Goal: Find specific page/section: Find specific page/section

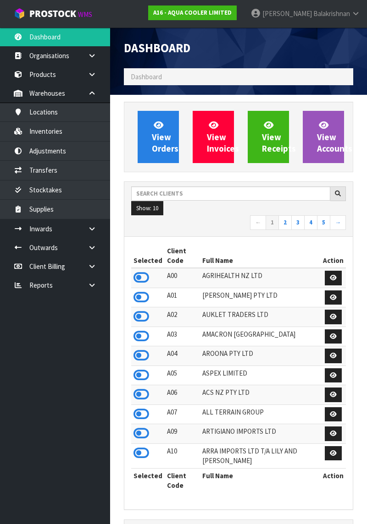
scroll to position [634, 243]
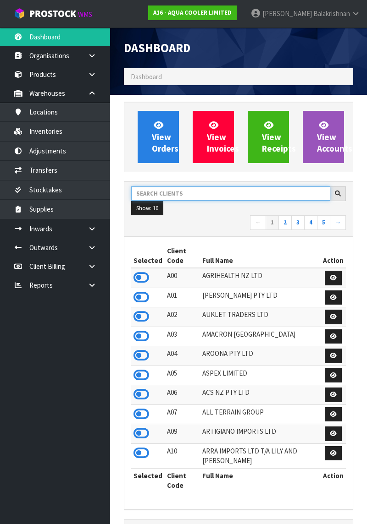
click at [203, 190] on input "text" at bounding box center [230, 194] width 199 height 14
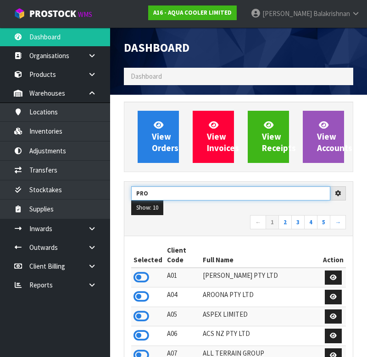
type input "PRO"
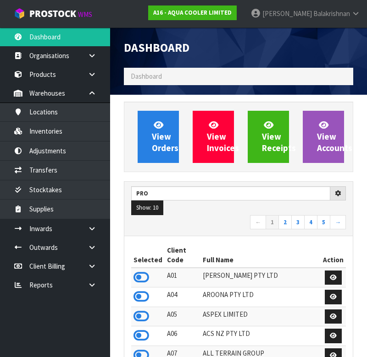
click at [200, 224] on nav "← 1 2 3 4 5 →" at bounding box center [238, 223] width 214 height 16
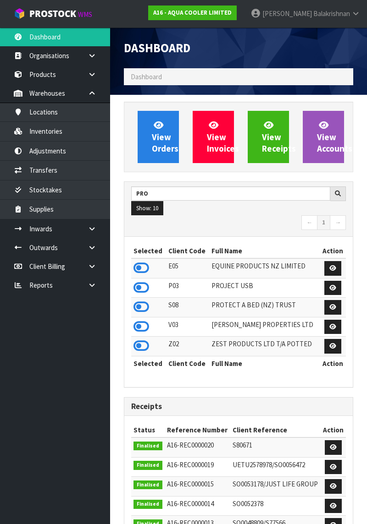
click at [146, 309] on icon at bounding box center [141, 307] width 16 height 14
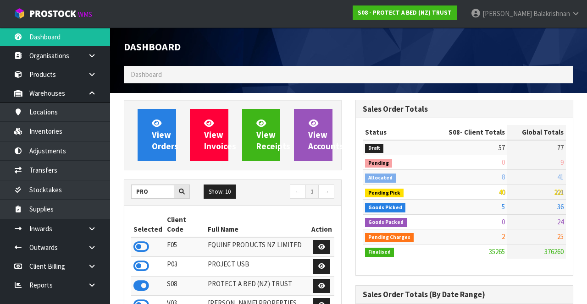
scroll to position [867, 231]
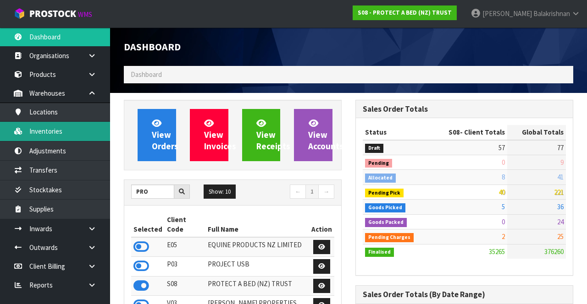
click at [61, 136] on link "Inventories" at bounding box center [55, 131] width 110 height 19
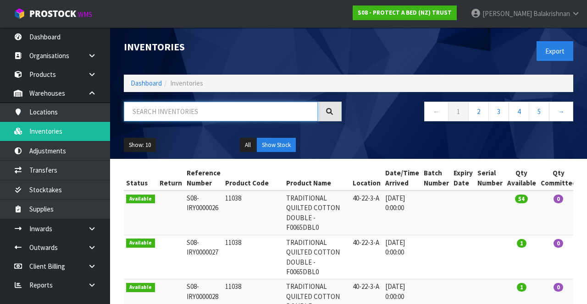
click at [215, 113] on input "text" at bounding box center [221, 112] width 194 height 20
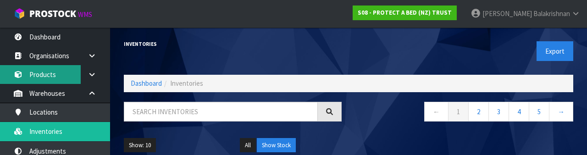
click at [51, 75] on link "Products" at bounding box center [55, 74] width 110 height 19
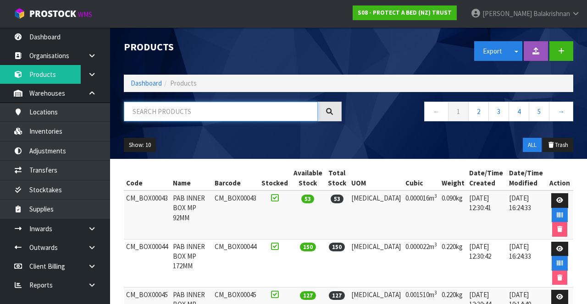
click at [194, 110] on input "text" at bounding box center [221, 112] width 194 height 20
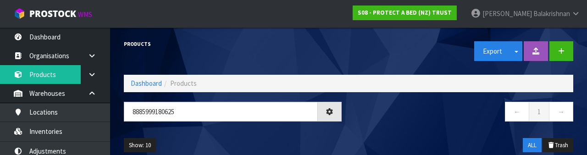
click at [366, 123] on nav "← 1 →" at bounding box center [464, 113] width 218 height 22
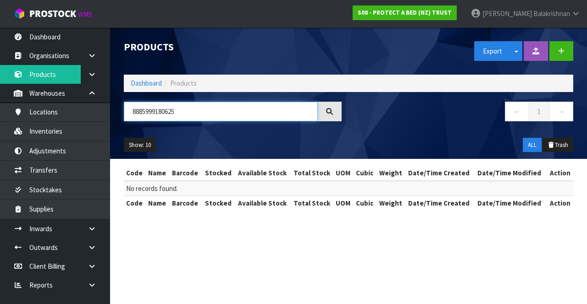
click at [276, 115] on input "8885999180625" at bounding box center [221, 112] width 194 height 20
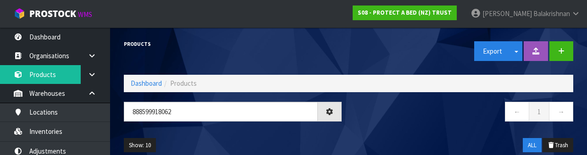
click at [366, 135] on div "Show: 10 5 10 25 50 ALL Trash" at bounding box center [348, 145] width 463 height 28
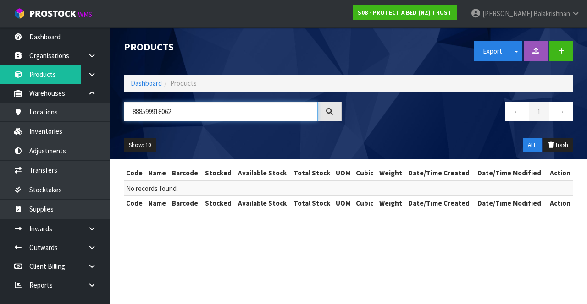
click at [126, 111] on input "888599918062" at bounding box center [221, 112] width 194 height 20
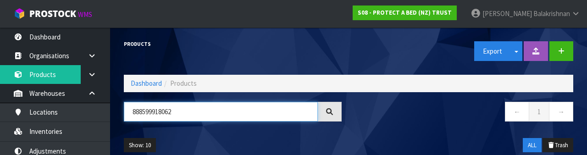
click at [134, 110] on input "888599918062" at bounding box center [221, 112] width 194 height 20
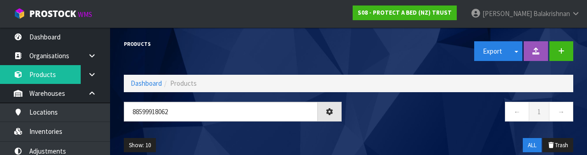
click at [366, 124] on nav "← 1 →" at bounding box center [464, 113] width 218 height 22
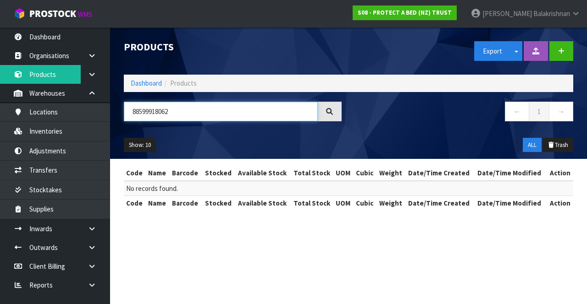
click at [187, 113] on input "88599918062" at bounding box center [221, 112] width 194 height 20
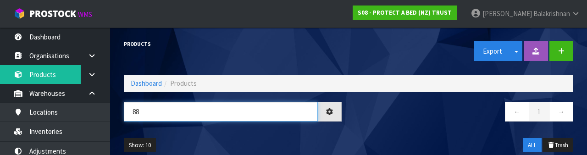
type input "8"
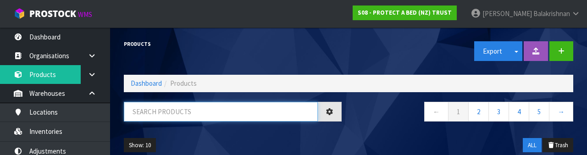
click at [244, 120] on input "text" at bounding box center [221, 112] width 194 height 20
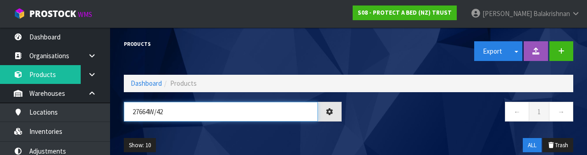
type input "27664W/42"
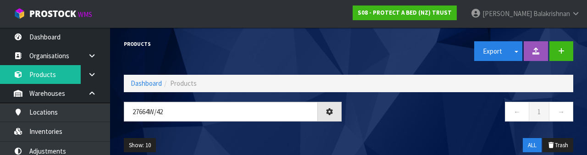
click at [366, 128] on div "← 1 →" at bounding box center [463, 116] width 231 height 29
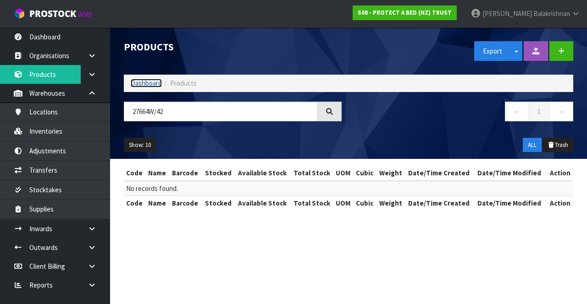
click at [150, 85] on link "Dashboard" at bounding box center [146, 83] width 31 height 9
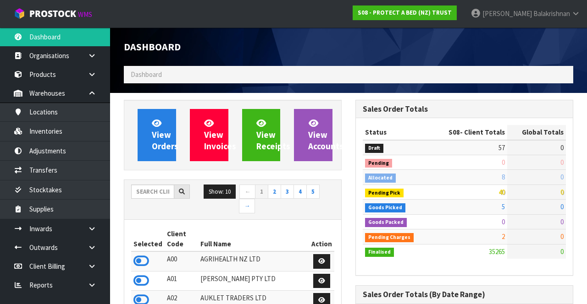
scroll to position [568, 231]
click at [158, 187] on input "text" at bounding box center [152, 192] width 43 height 14
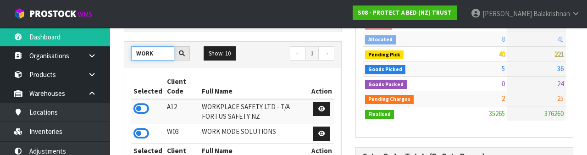
scroll to position [132, 0]
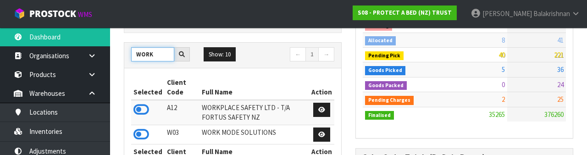
type input "WORK"
click at [141, 137] on icon at bounding box center [141, 134] width 16 height 14
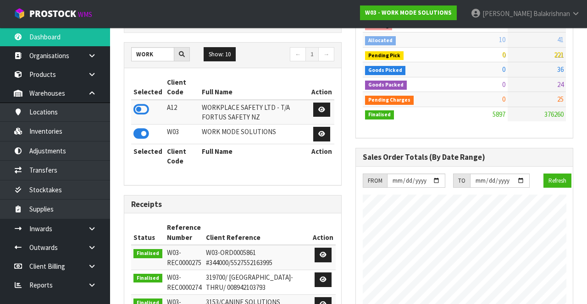
scroll to position [774, 231]
click at [51, 73] on link "Products" at bounding box center [55, 74] width 110 height 19
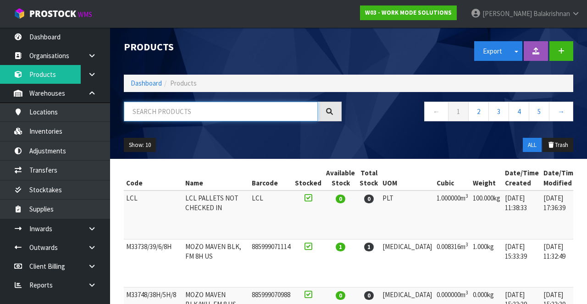
click at [205, 110] on input "text" at bounding box center [221, 112] width 194 height 20
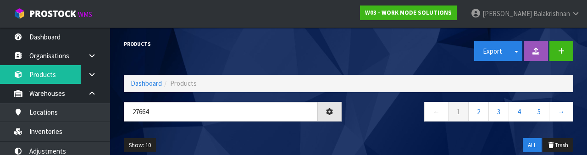
click at [252, 139] on div "Show: 10 5 10 25 50 ALL Trash" at bounding box center [348, 145] width 463 height 28
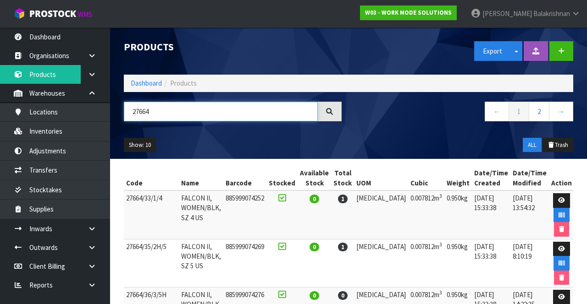
click at [174, 113] on input "27664" at bounding box center [221, 112] width 194 height 20
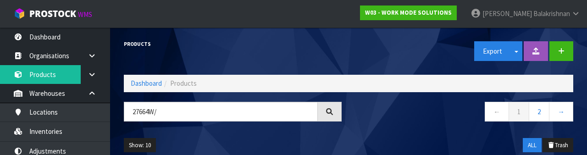
click at [366, 120] on nav "← 1 2 →" at bounding box center [464, 113] width 218 height 22
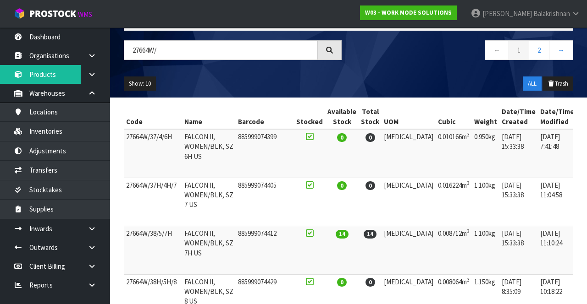
scroll to position [54, 0]
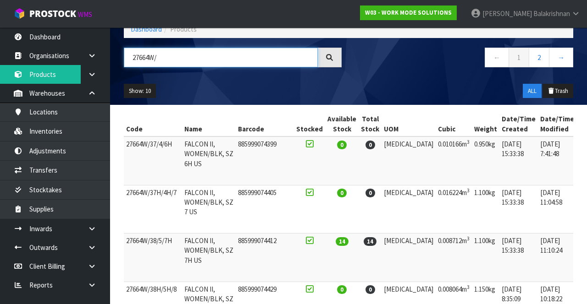
click at [186, 55] on input "27664W/" at bounding box center [221, 58] width 194 height 20
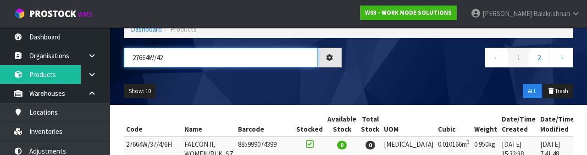
type input "27664W/42"
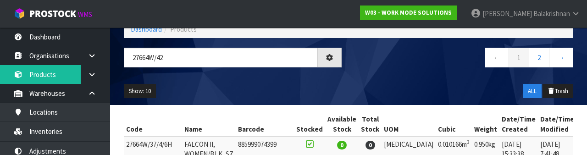
click at [245, 92] on div "Show: 10 5 10 25 50 ALL Trash" at bounding box center [348, 91] width 463 height 28
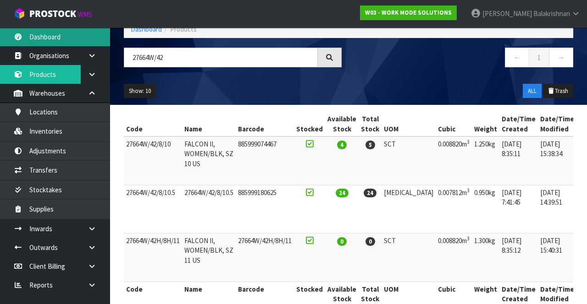
click at [12, 37] on link "Dashboard" at bounding box center [55, 36] width 110 height 19
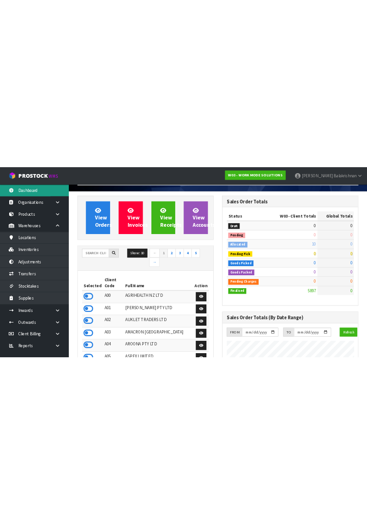
scroll to position [774, 231]
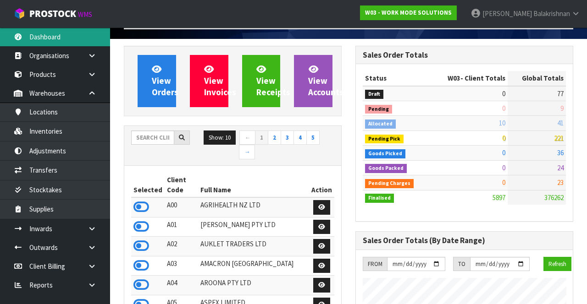
click at [9, 41] on link "Dashboard" at bounding box center [55, 36] width 110 height 19
click at [8, 40] on link "Dashboard" at bounding box center [55, 36] width 110 height 19
click at [8, 42] on link "Dashboard" at bounding box center [55, 36] width 110 height 19
click at [39, 29] on link "Dashboard" at bounding box center [55, 36] width 110 height 19
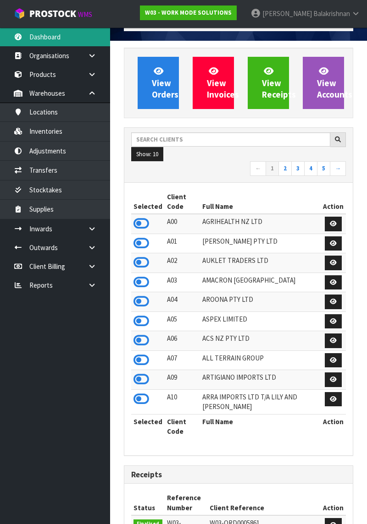
scroll to position [786, 243]
